Goal: Information Seeking & Learning: Learn about a topic

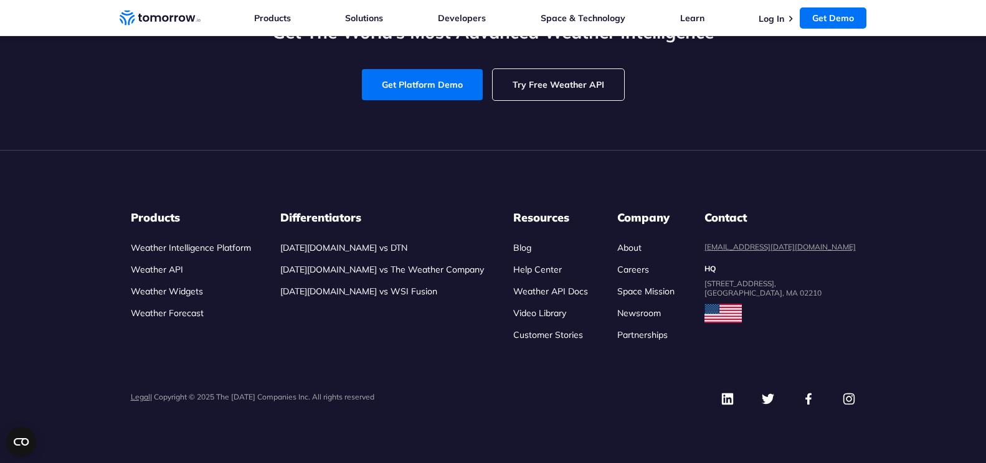
scroll to position [5896, 0]
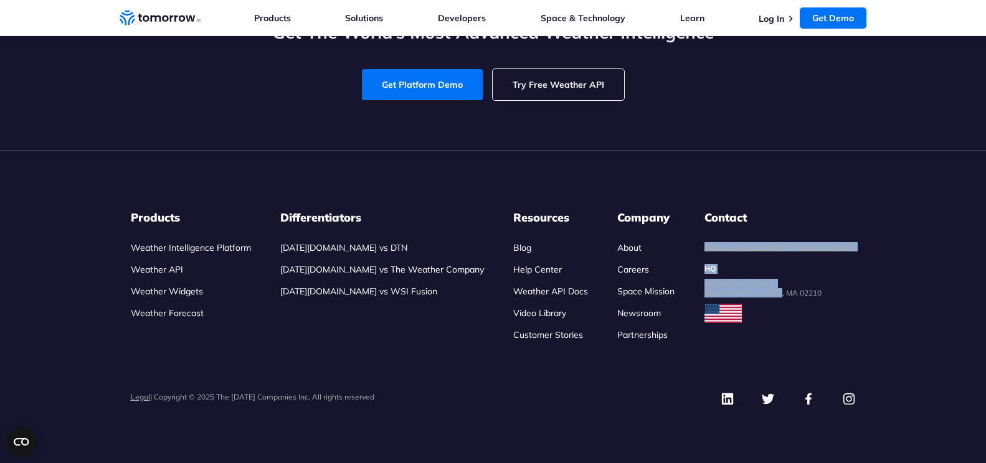
drag, startPoint x: 746, startPoint y: 239, endPoint x: 835, endPoint y: 296, distance: 105.5
click at [835, 296] on ul "Products Weather Intelligence Platform Weather API Weather Widgets Weather Fore…" at bounding box center [493, 275] width 725 height 131
copy dl "[EMAIL_ADDRESS][DATE][DOMAIN_NAME] HQ [STREET_ADDRESS]"
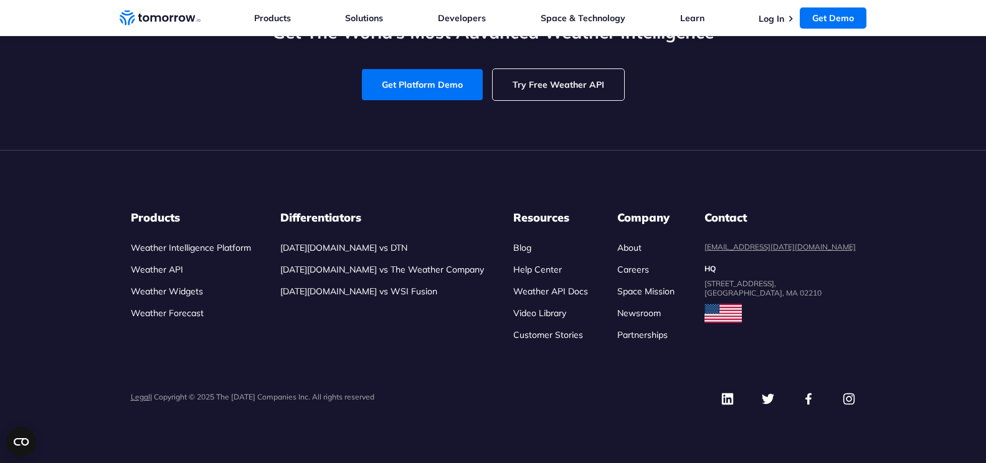
click at [851, 323] on div "Contact [EMAIL_ADDRESS][DATE][DOMAIN_NAME] HQ [STREET_ADDRESS]" at bounding box center [779, 275] width 151 height 131
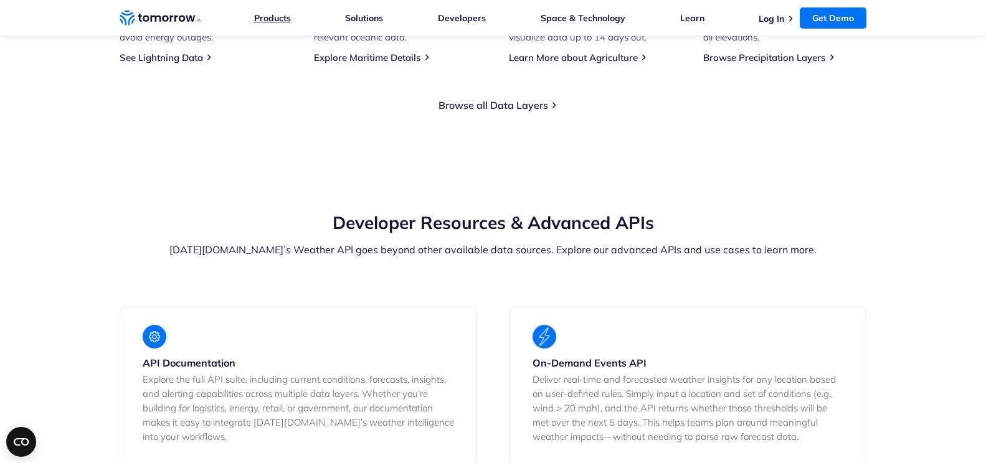
scroll to position [2035, 0]
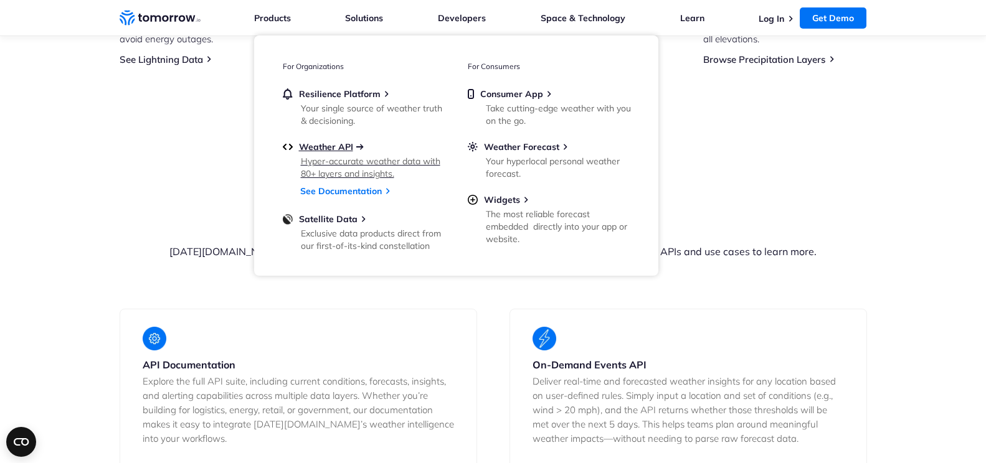
click at [322, 151] on span "Weather API" at bounding box center [326, 146] width 54 height 11
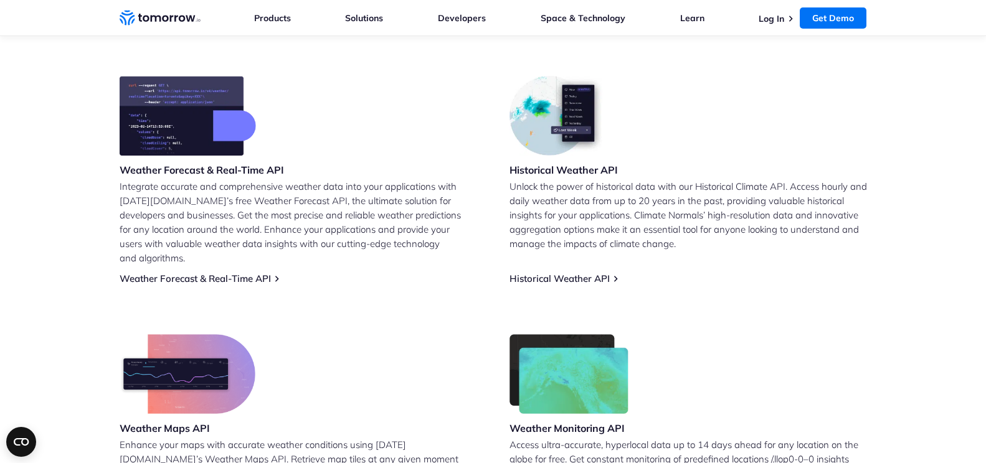
scroll to position [499, 0]
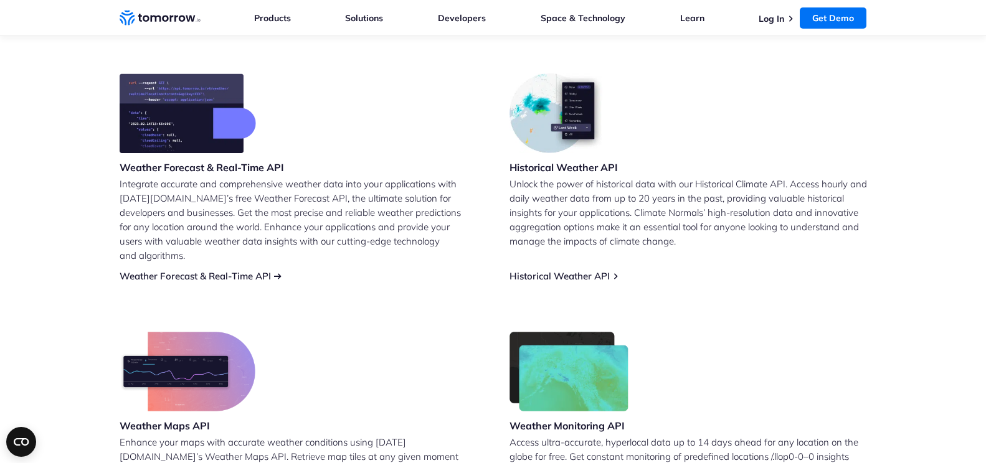
click at [255, 270] on link "Weather Forecast & Real-Time API" at bounding box center [195, 276] width 151 height 12
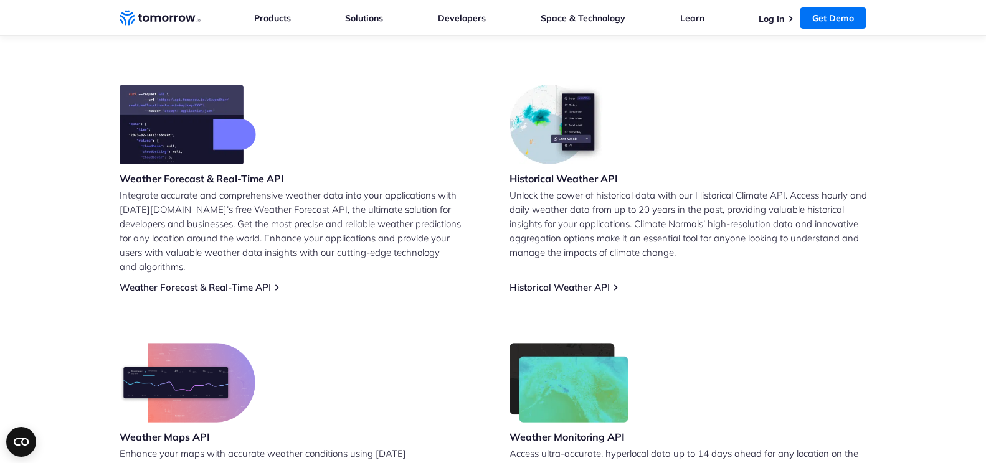
scroll to position [499, 0]
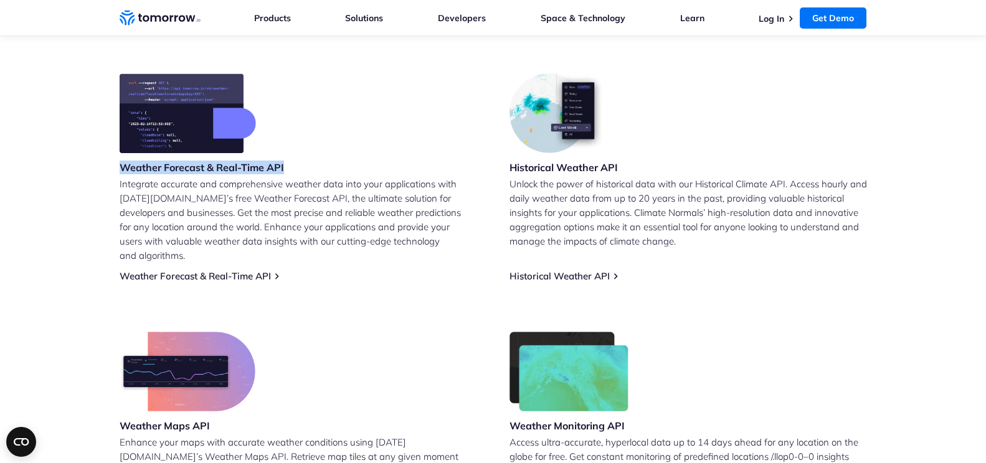
drag, startPoint x: 121, startPoint y: 171, endPoint x: 293, endPoint y: 163, distance: 172.0
click at [293, 163] on div "Weather Forecast & Real-Time API Integrate accurate and comprehensive weather d…" at bounding box center [298, 177] width 357 height 209
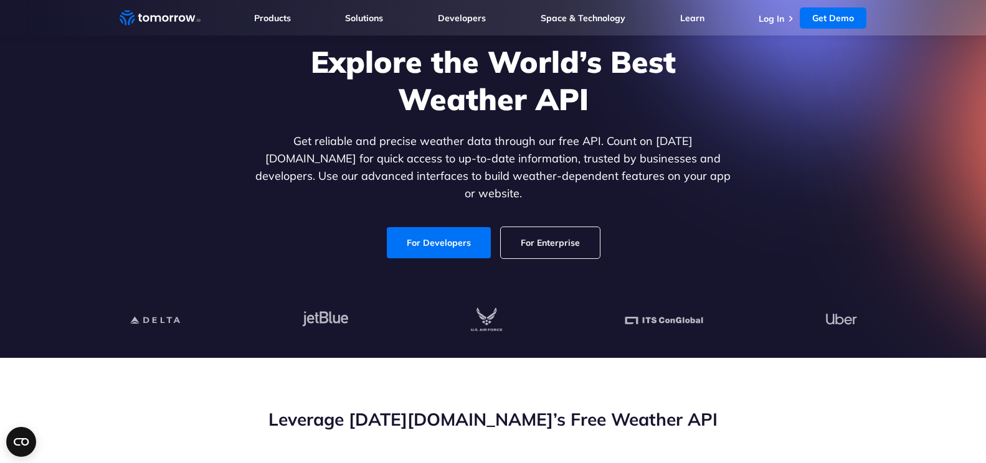
scroll to position [0, 0]
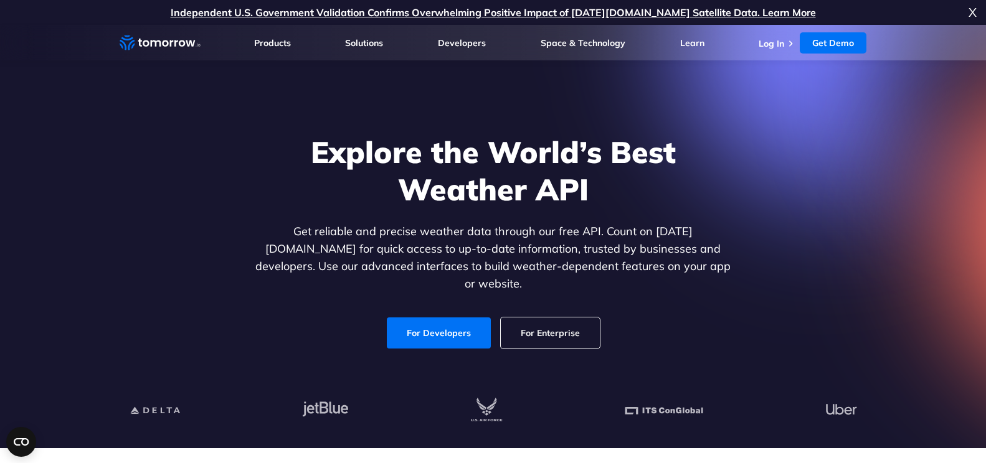
click at [253, 142] on h1 "Explore the World’s Best Weather API" at bounding box center [493, 170] width 481 height 75
